Goal: Task Accomplishment & Management: Complete application form

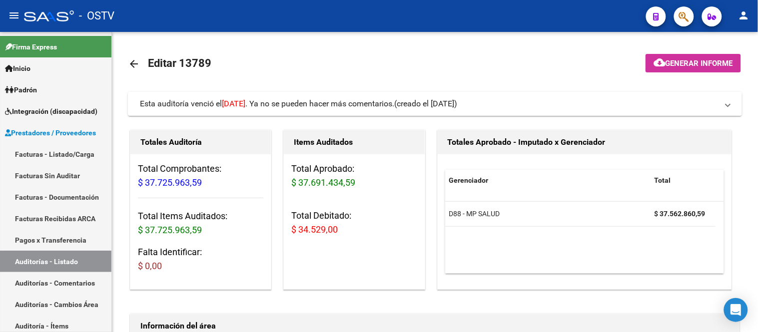
scroll to position [732, 152]
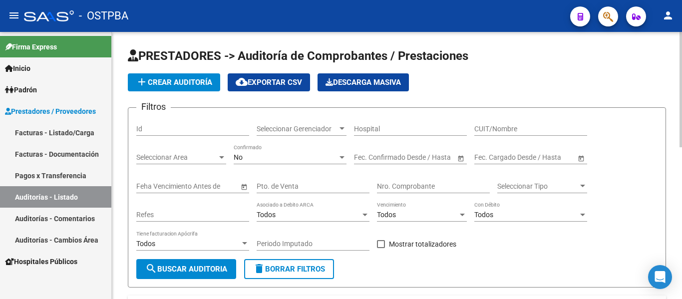
click at [300, 130] on span "Seleccionar Gerenciador" at bounding box center [297, 129] width 81 height 8
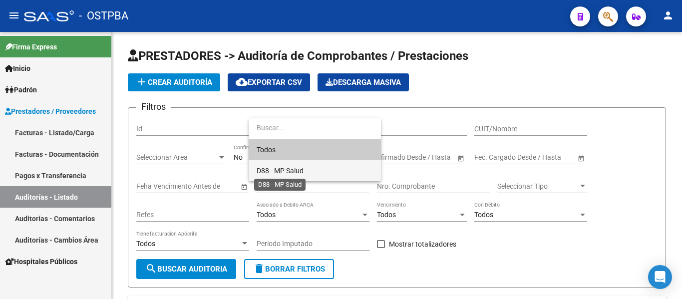
click at [288, 167] on span "D88 - MP Salud" at bounding box center [280, 171] width 47 height 8
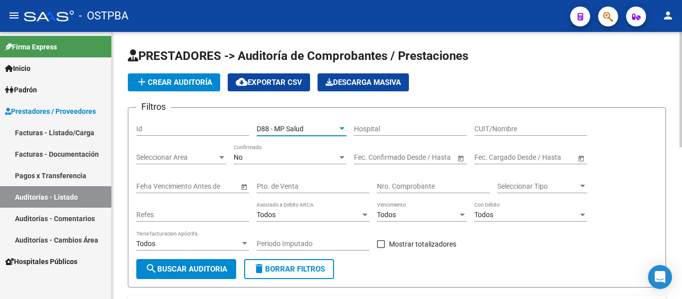
click at [264, 158] on div "No" at bounding box center [286, 157] width 104 height 8
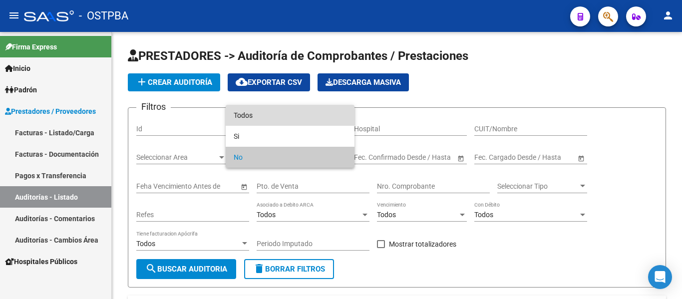
click at [265, 119] on span "Todos" at bounding box center [290, 115] width 113 height 21
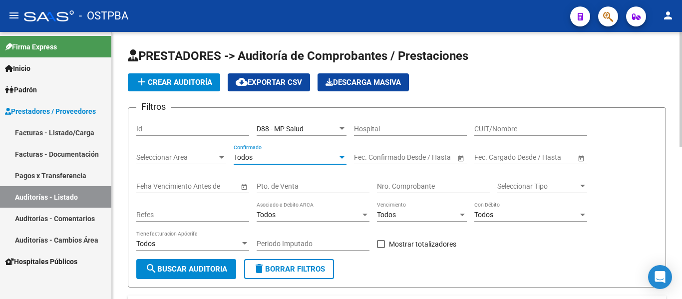
click at [412, 183] on input "Nro. Comprobante" at bounding box center [433, 186] width 113 height 8
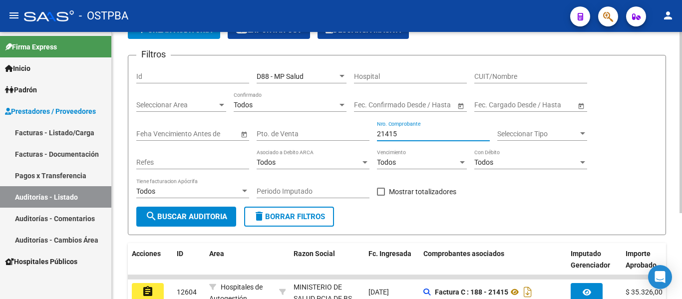
scroll to position [126, 0]
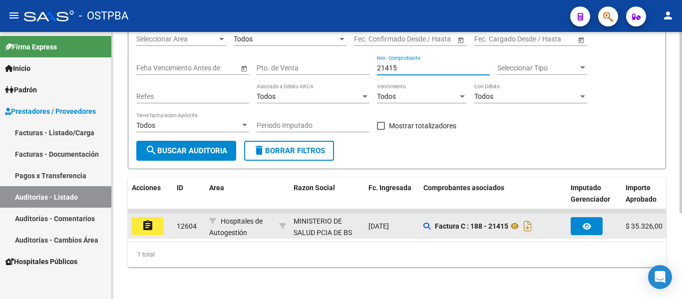
type input "21415"
click at [167, 223] on div "assignment" at bounding box center [150, 226] width 37 height 18
click at [146, 220] on mat-icon "assignment" at bounding box center [148, 226] width 12 height 12
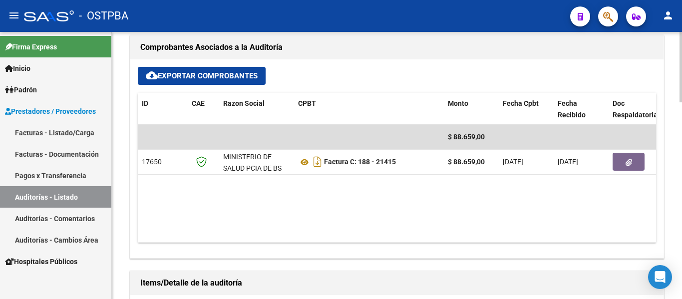
scroll to position [400, 0]
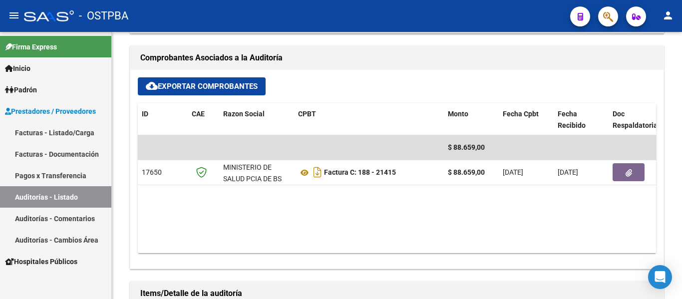
click at [44, 149] on link "Facturas - Documentación" at bounding box center [55, 153] width 111 height 21
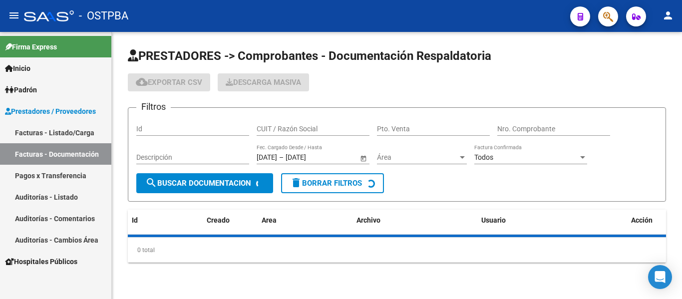
click at [85, 133] on link "Facturas - Listado/Carga" at bounding box center [55, 132] width 111 height 21
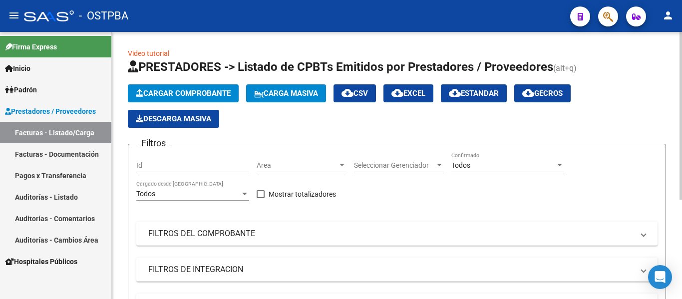
click at [164, 90] on span "Cargar Comprobante" at bounding box center [183, 93] width 95 height 9
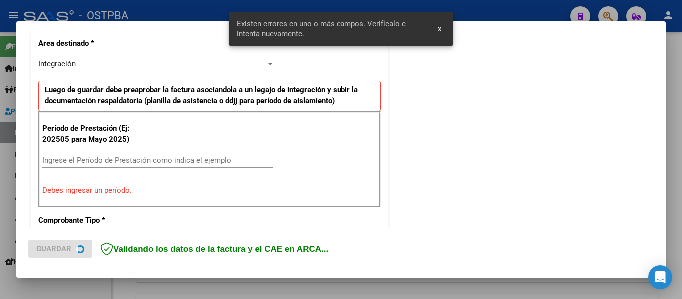
scroll to position [232, 0]
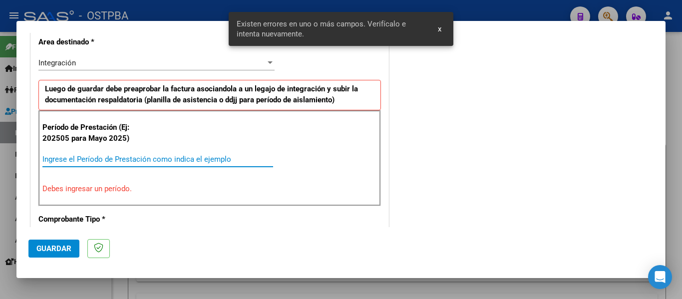
click at [114, 160] on input "Ingrese el Período de Prestación como indica el ejemplo" at bounding box center [157, 159] width 231 height 9
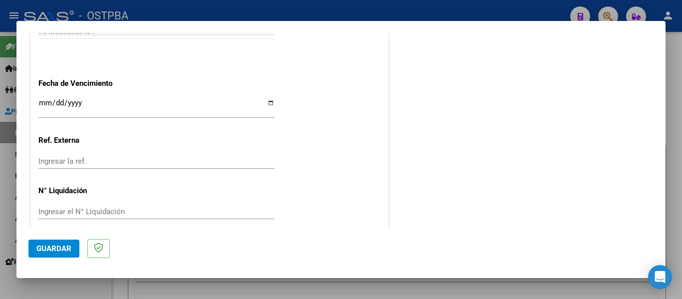
scroll to position [681, 0]
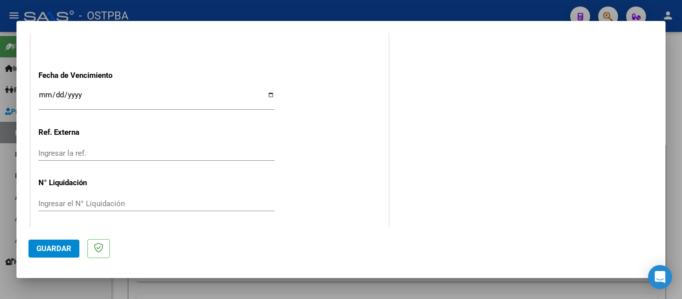
type input "202509"
click at [41, 94] on input "Ingresar la fecha" at bounding box center [156, 99] width 236 height 16
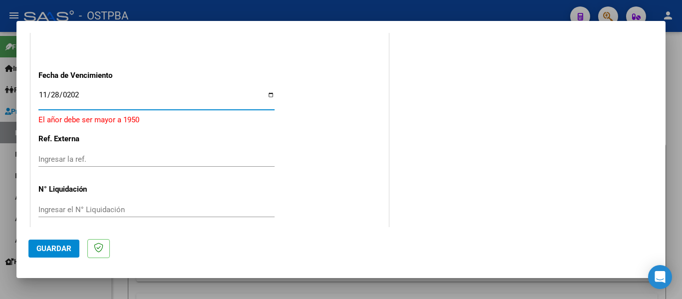
type input "2025-11-28"
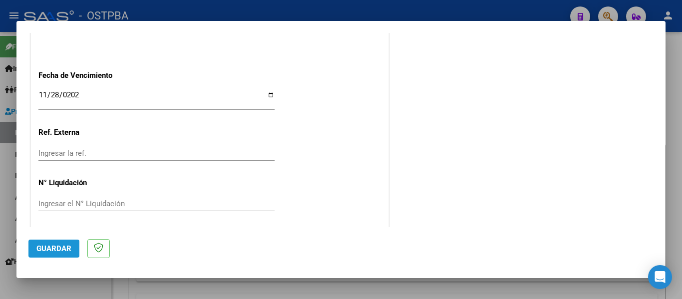
click at [58, 253] on span "Guardar" at bounding box center [53, 248] width 35 height 9
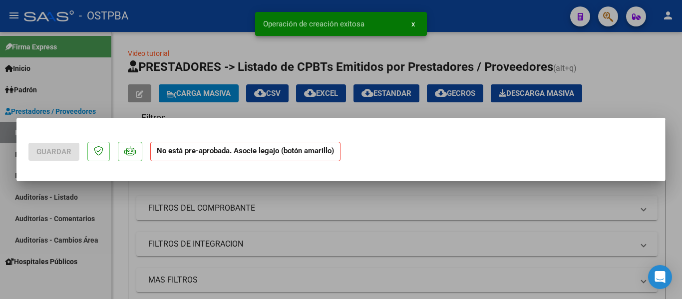
scroll to position [0, 0]
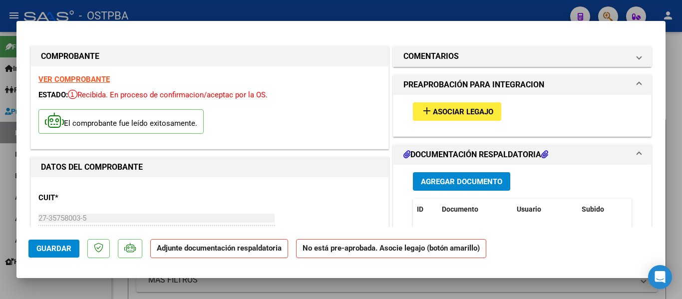
click at [53, 252] on span "Guardar" at bounding box center [53, 248] width 35 height 9
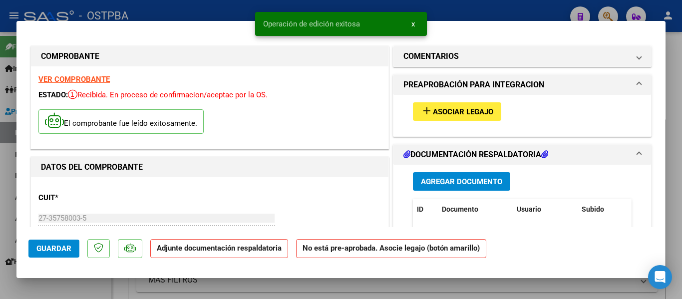
click at [198, 9] on div at bounding box center [341, 149] width 682 height 299
type input "$ 0,00"
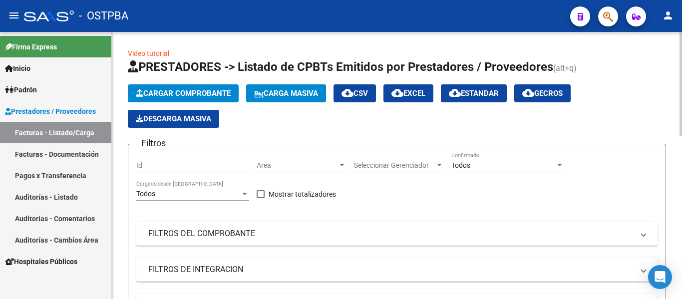
click at [155, 95] on span "Cargar Comprobante" at bounding box center [183, 93] width 95 height 9
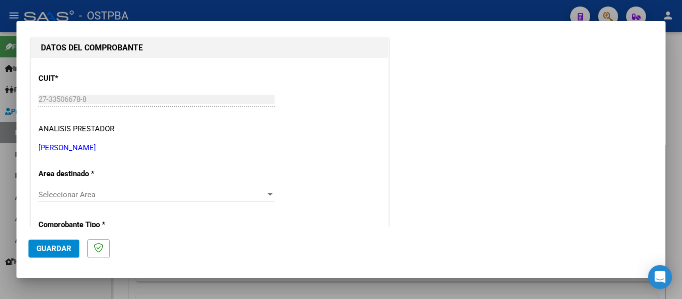
scroll to position [200, 0]
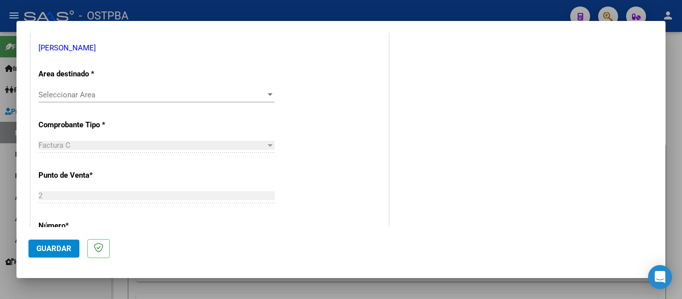
click at [62, 100] on div "Seleccionar Area Seleccionar Area" at bounding box center [156, 94] width 236 height 15
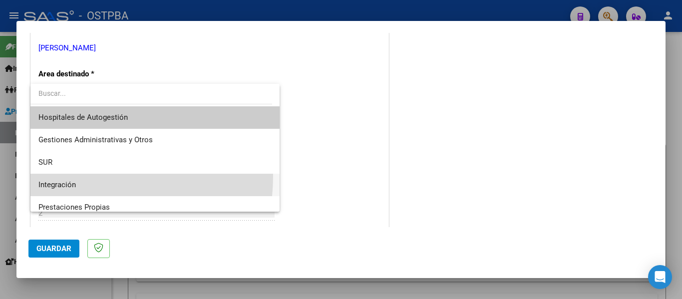
click at [60, 176] on span "Integración" at bounding box center [154, 185] width 233 height 22
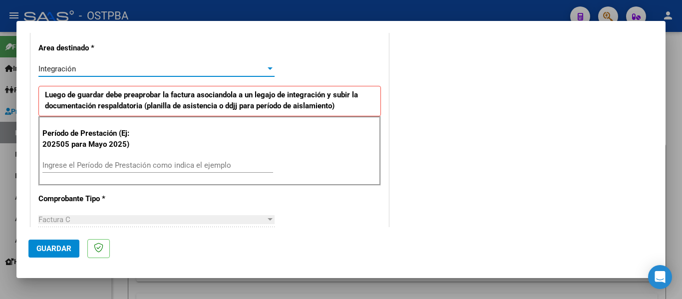
scroll to position [250, 0]
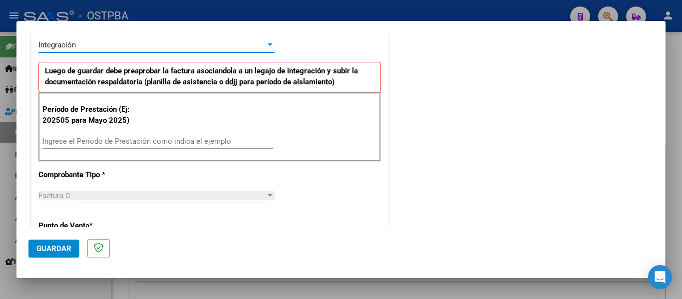
click at [75, 140] on input "Ingrese el Período de Prestación como indica el ejemplo" at bounding box center [157, 141] width 231 height 9
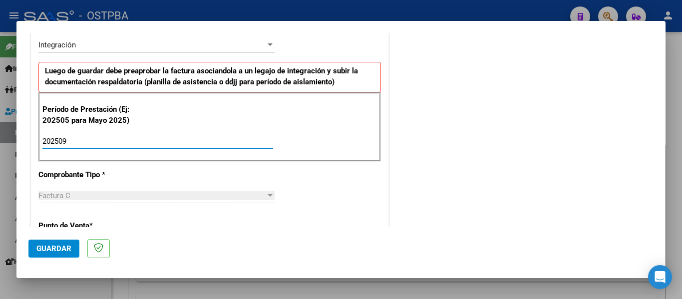
type input "202509"
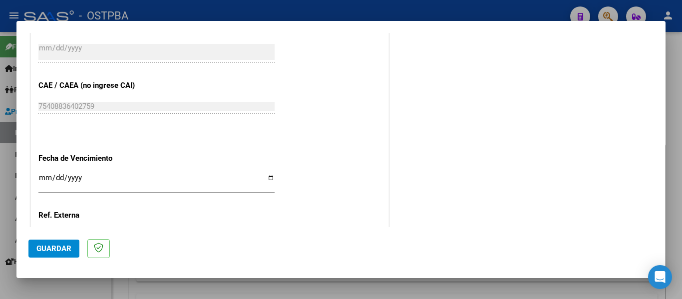
scroll to position [600, 0]
click at [41, 174] on input "Ingresar la fecha" at bounding box center [156, 181] width 236 height 16
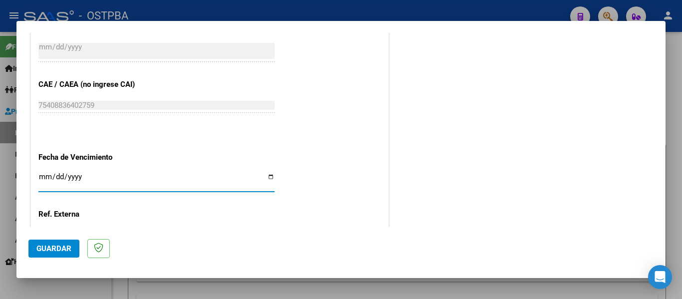
click at [41, 174] on input "Ingresar la fecha" at bounding box center [156, 181] width 236 height 16
type input "2025-10-06"
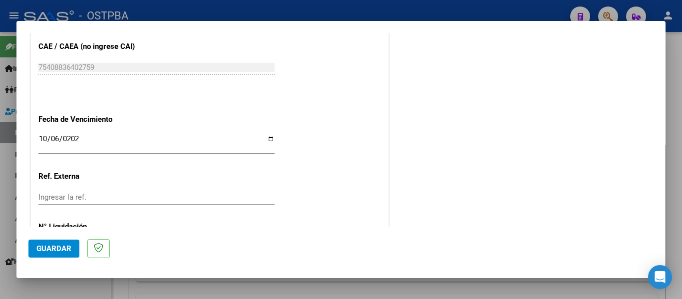
scroll to position [649, 0]
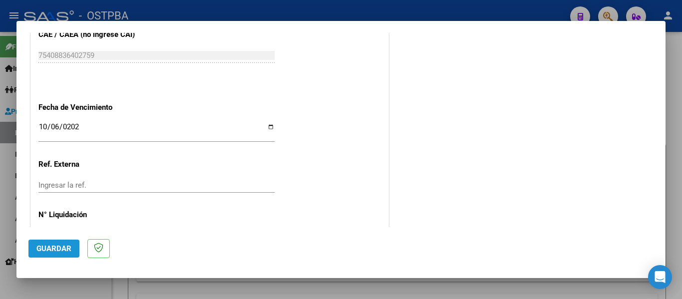
click at [60, 243] on button "Guardar" at bounding box center [53, 249] width 51 height 18
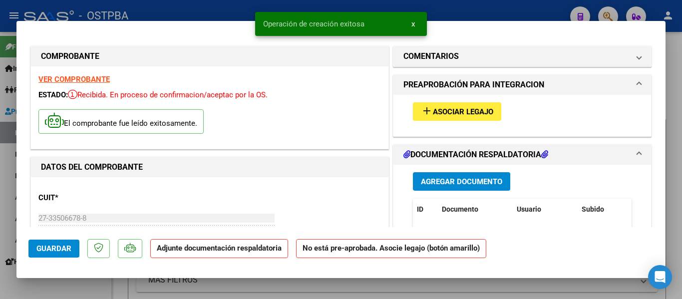
click at [43, 253] on span "Guardar" at bounding box center [53, 248] width 35 height 9
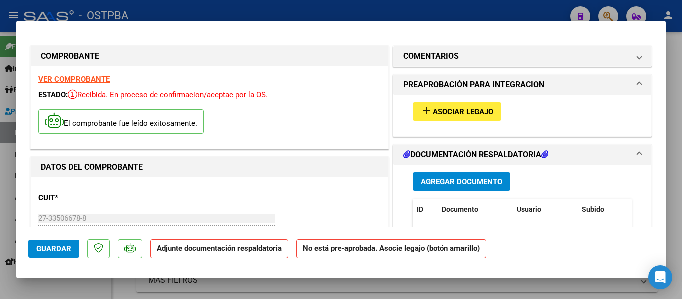
click at [68, 252] on span "Guardar" at bounding box center [53, 248] width 35 height 9
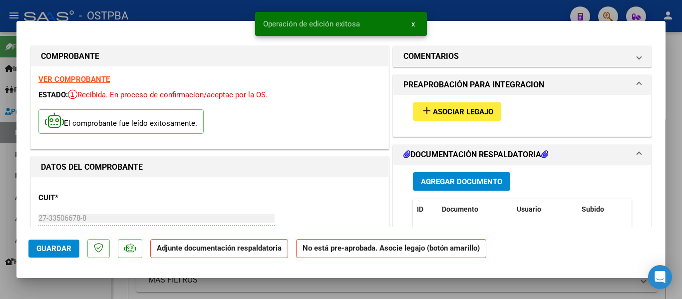
click at [235, 13] on div at bounding box center [341, 149] width 682 height 299
type input "$ 0,00"
